Goal: Transaction & Acquisition: Purchase product/service

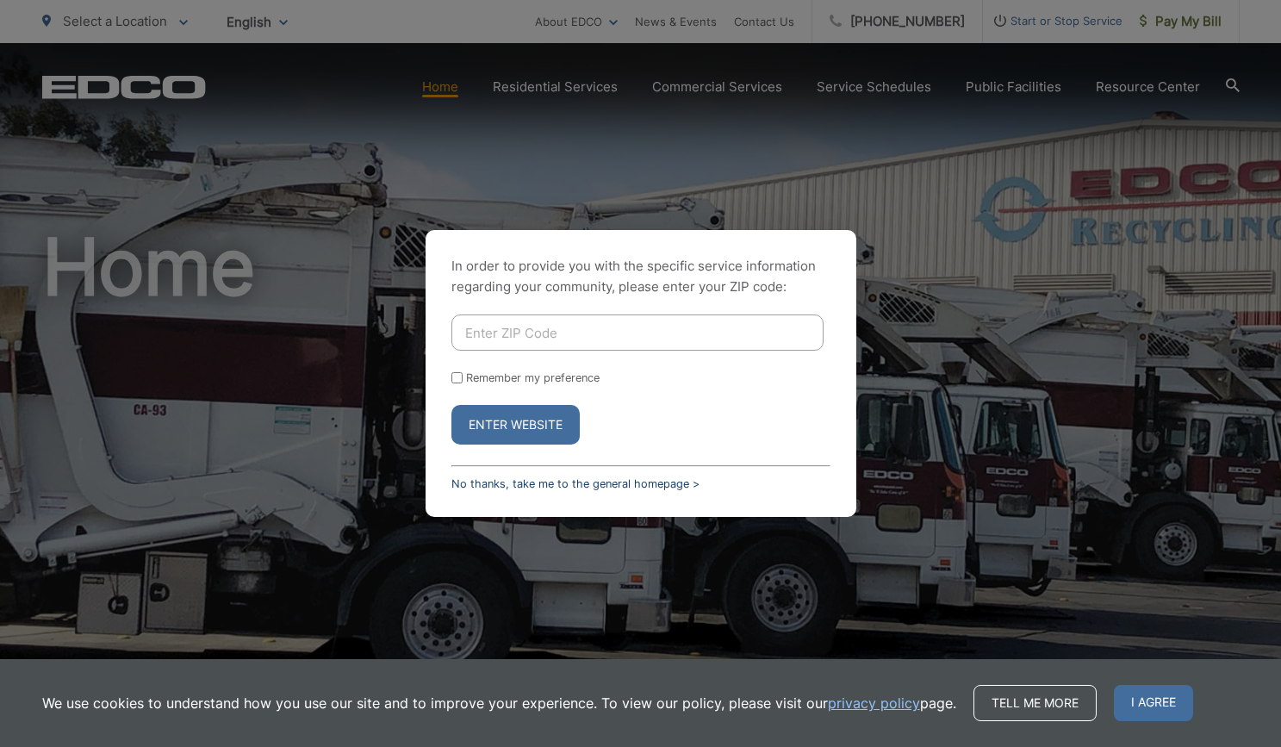
click at [516, 484] on link "No thanks, take me to the general homepage >" at bounding box center [575, 483] width 248 height 13
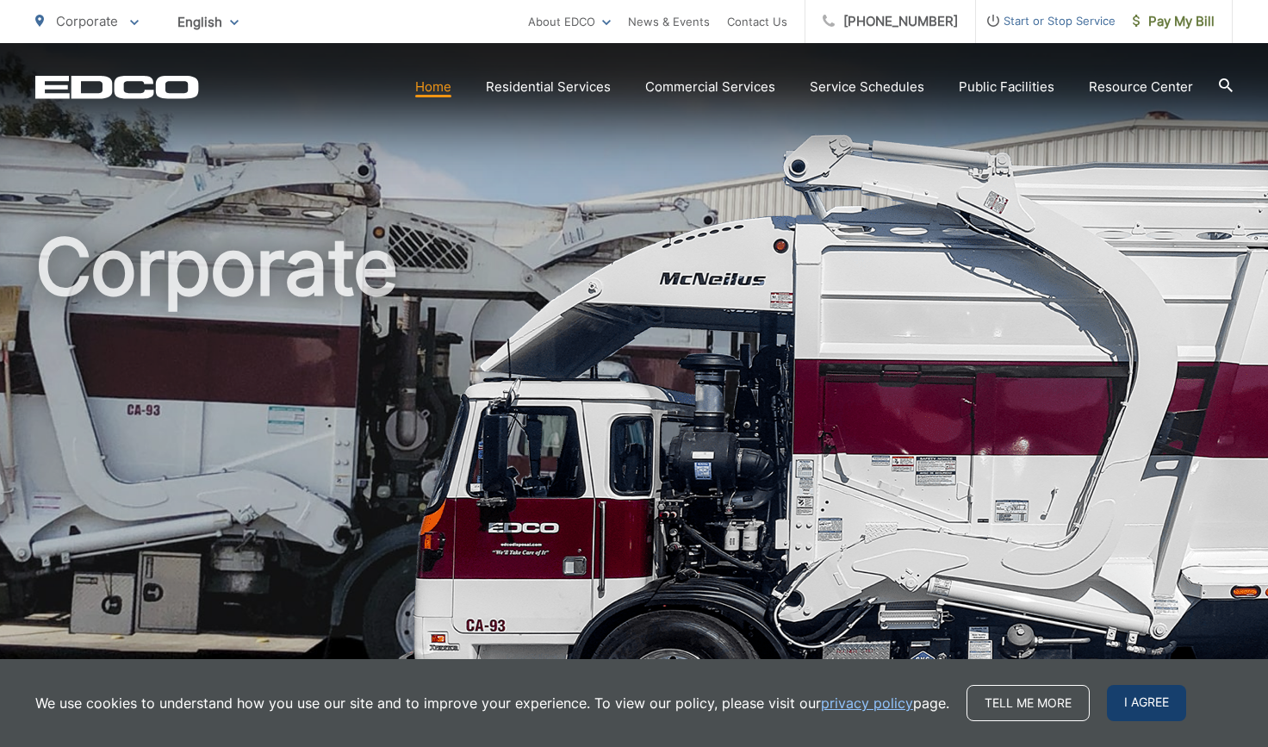
click at [1139, 698] on span "I agree" at bounding box center [1146, 703] width 79 height 36
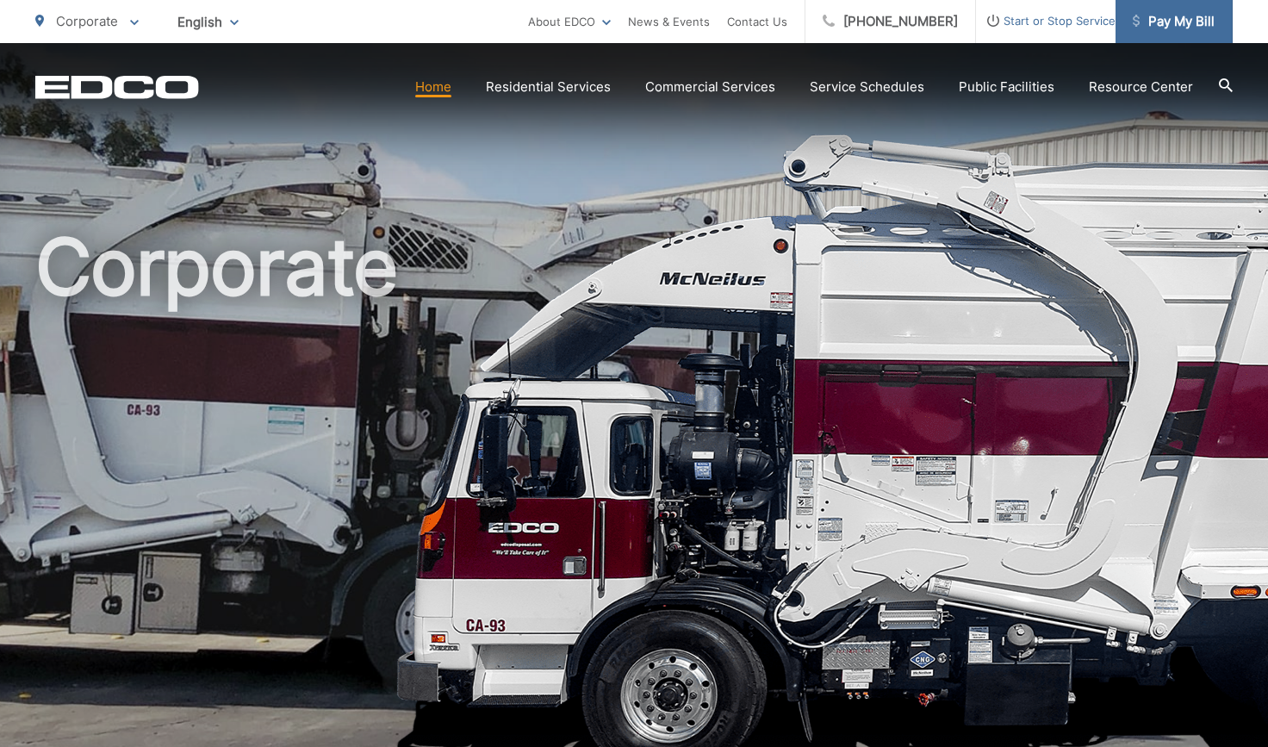
click at [1159, 20] on span "Pay My Bill" at bounding box center [1174, 21] width 82 height 21
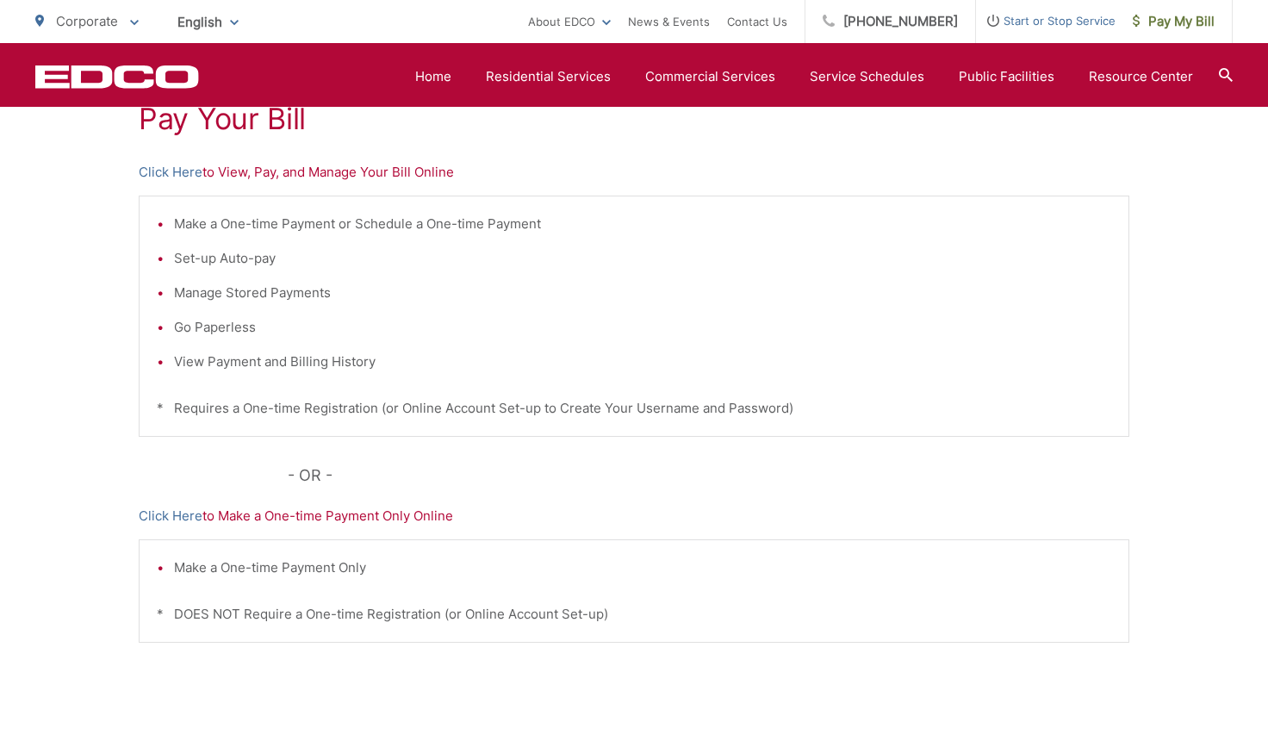
scroll to position [134, 0]
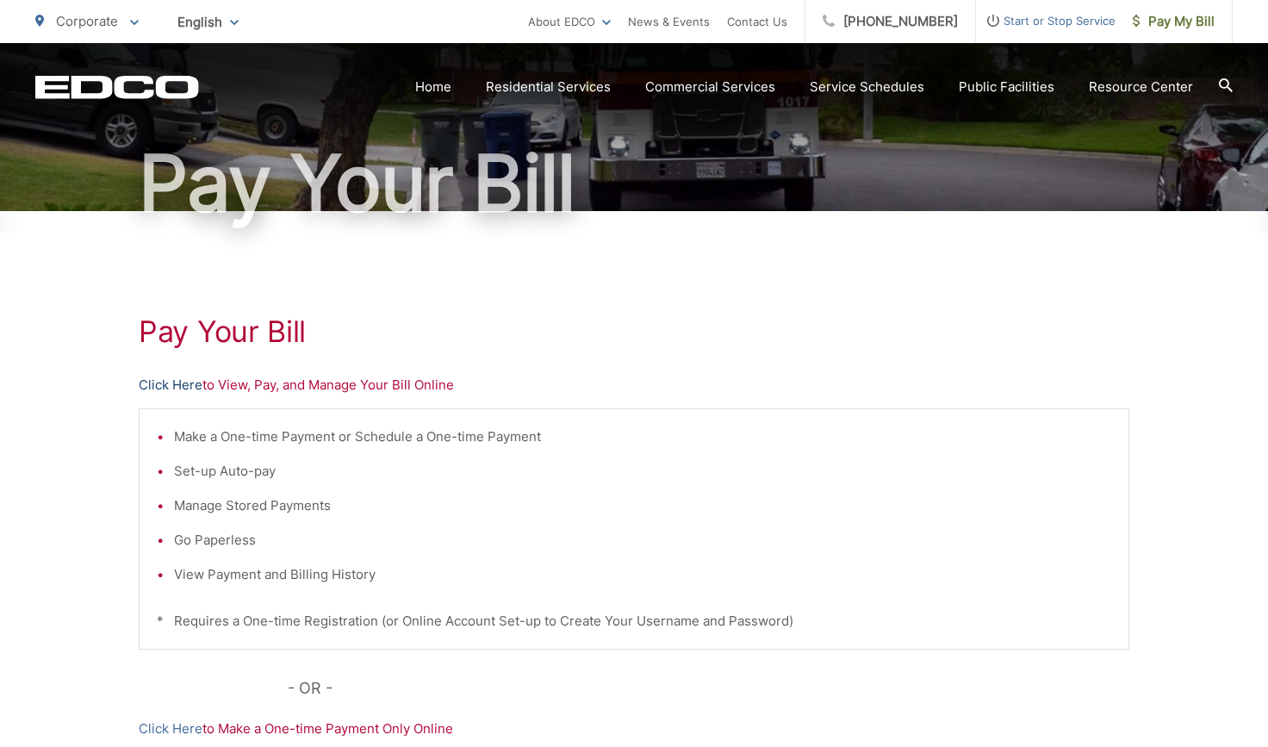
click at [185, 389] on link "Click Here" at bounding box center [171, 385] width 64 height 21
